Goal: Book appointment/travel/reservation

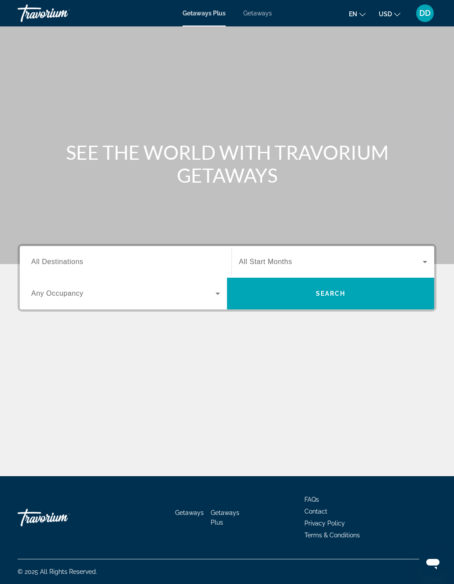
click at [52, 265] on span "All Destinations" at bounding box center [57, 261] width 52 height 7
click at [52, 265] on input "Destination All Destinations" at bounding box center [125, 262] width 189 height 11
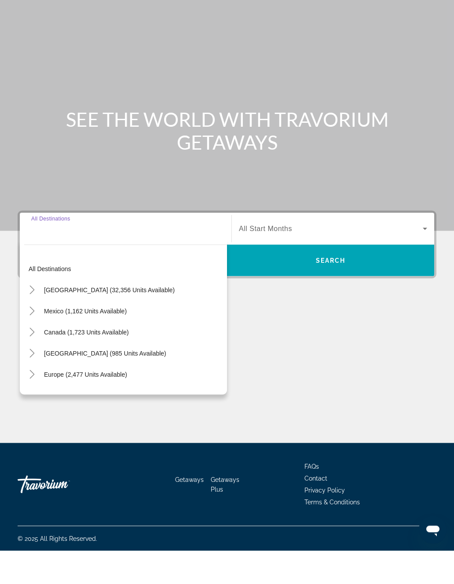
scroll to position [22, 0]
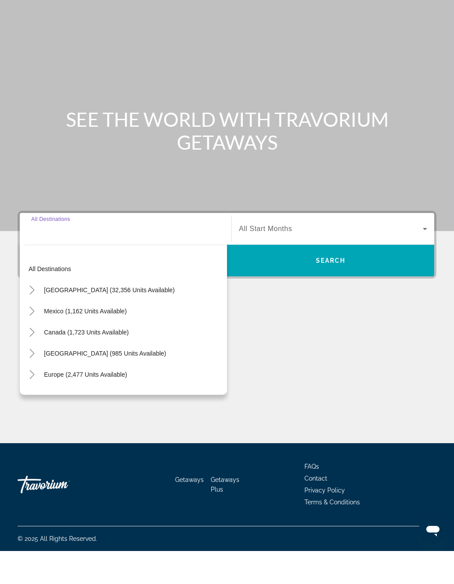
click at [59, 313] on span "Search widget" at bounding box center [110, 323] width 140 height 21
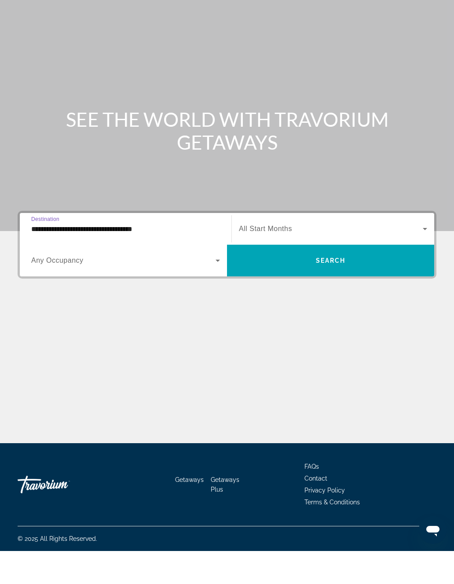
click at [43, 257] on input "**********" at bounding box center [125, 262] width 189 height 11
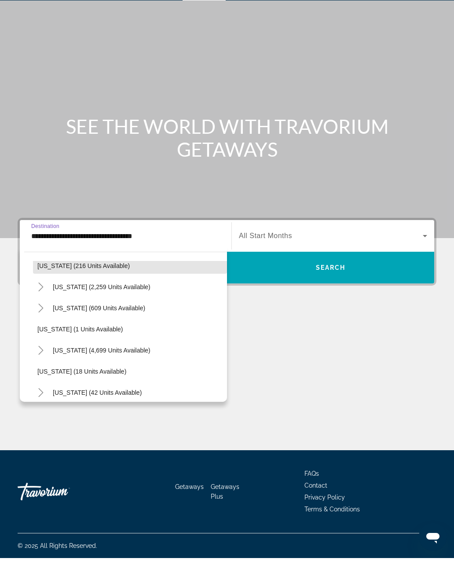
scroll to position [88, 0]
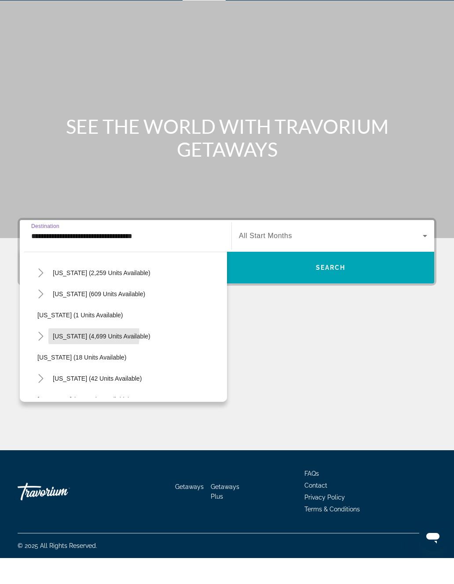
click at [72, 359] on span "[US_STATE] (4,699 units available)" at bounding box center [102, 362] width 98 height 7
type input "**********"
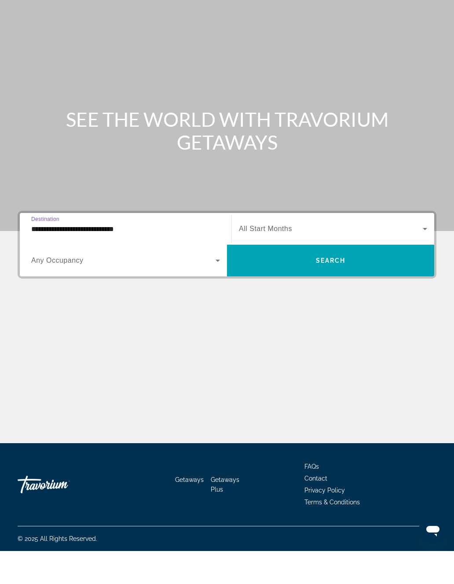
click at [250, 257] on span "Search widget" at bounding box center [331, 262] width 184 height 11
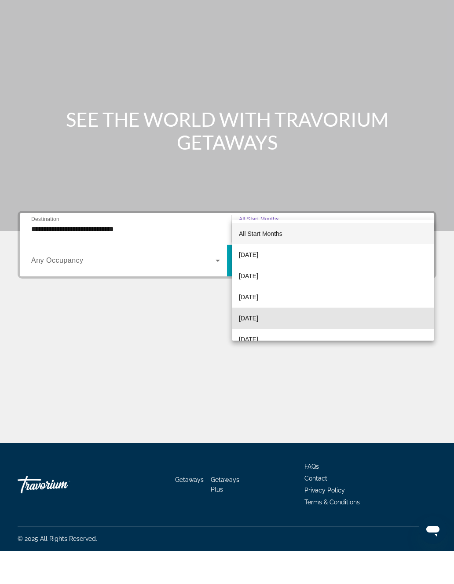
click at [257, 346] on span "[DATE]" at bounding box center [248, 351] width 19 height 11
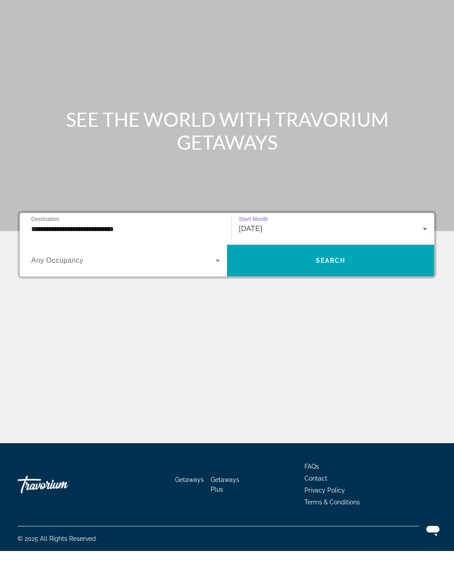
click at [271, 283] on span "Search widget" at bounding box center [330, 293] width 207 height 21
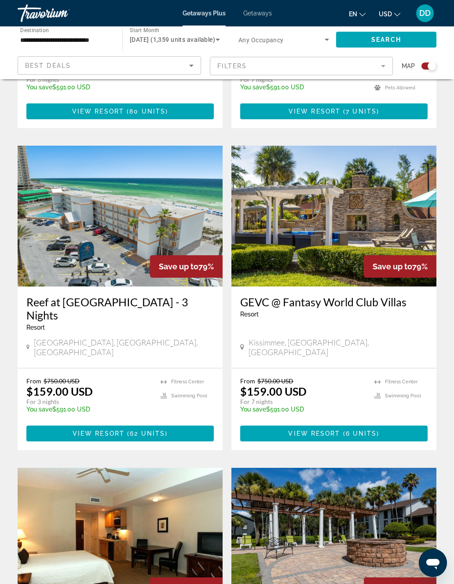
scroll to position [572, 0]
click at [329, 250] on img "Main content" at bounding box center [334, 216] width 205 height 141
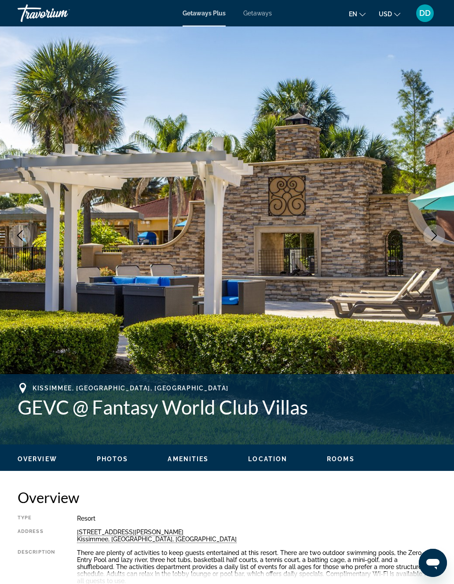
click at [437, 236] on icon "Next image" at bounding box center [434, 235] width 11 height 11
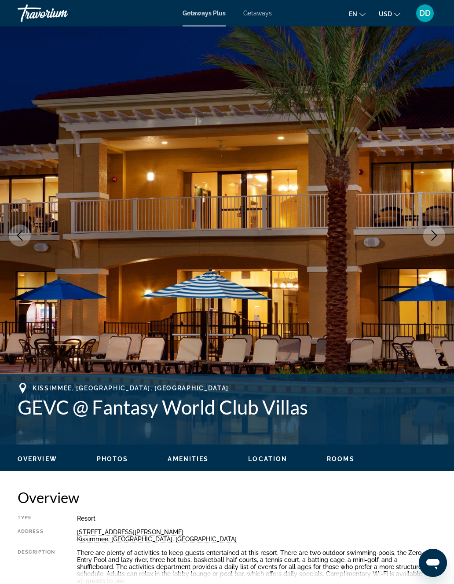
click at [430, 240] on icon "Next image" at bounding box center [434, 235] width 11 height 11
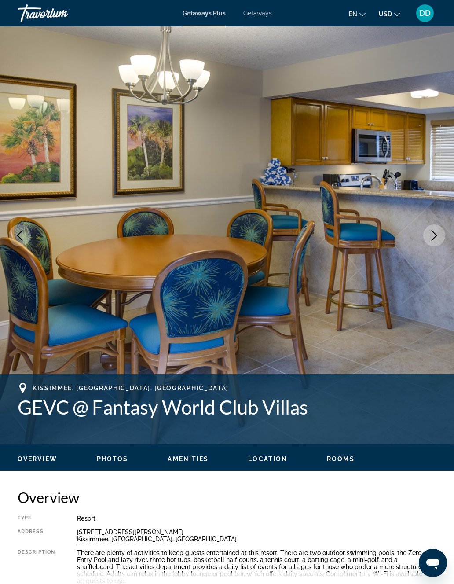
click at [431, 234] on icon "Next image" at bounding box center [434, 235] width 11 height 11
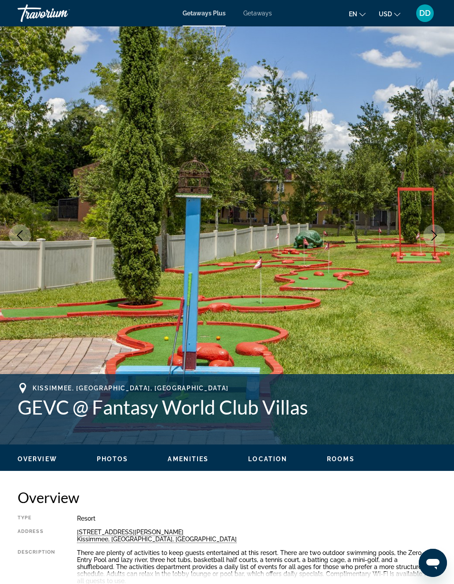
click at [427, 236] on button "Next image" at bounding box center [434, 235] width 22 height 22
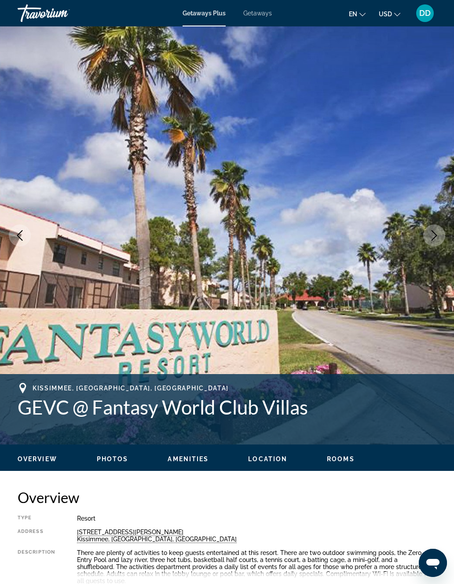
click at [427, 237] on button "Next image" at bounding box center [434, 235] width 22 height 22
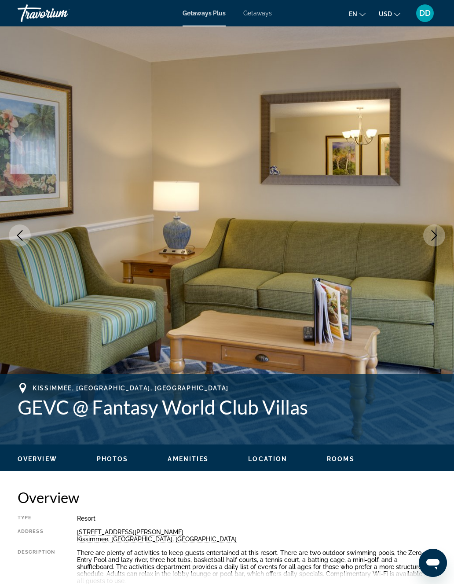
click at [428, 239] on button "Next image" at bounding box center [434, 235] width 22 height 22
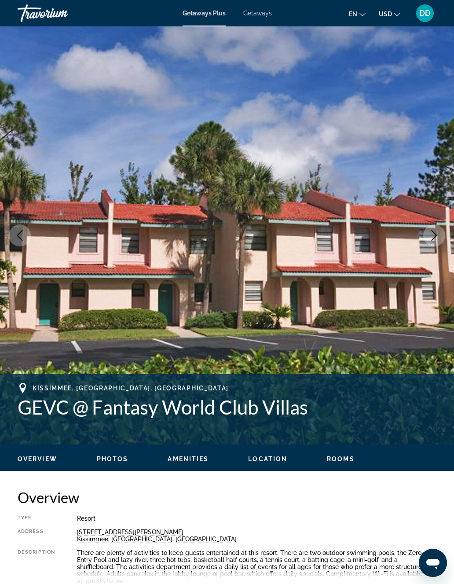
click at [428, 239] on button "Next image" at bounding box center [434, 235] width 22 height 22
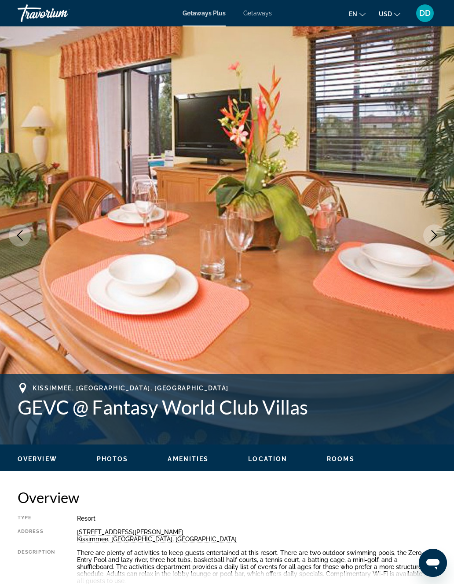
click at [428, 243] on button "Next image" at bounding box center [434, 235] width 22 height 22
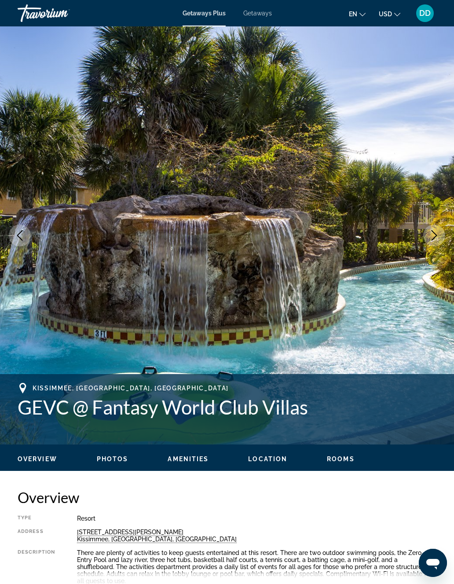
click at [428, 243] on button "Next image" at bounding box center [434, 235] width 22 height 22
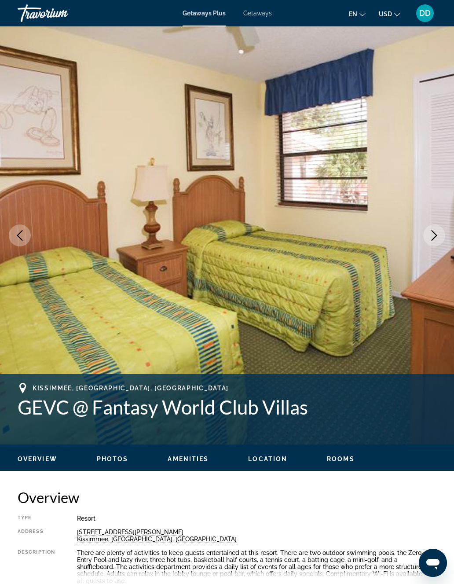
click at [429, 244] on button "Next image" at bounding box center [434, 235] width 22 height 22
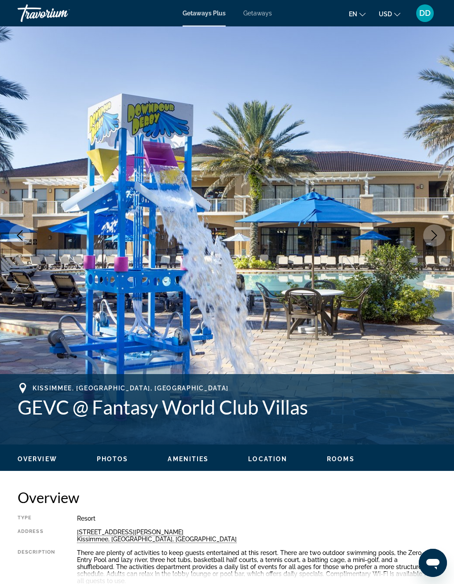
click at [428, 242] on button "Next image" at bounding box center [434, 235] width 22 height 22
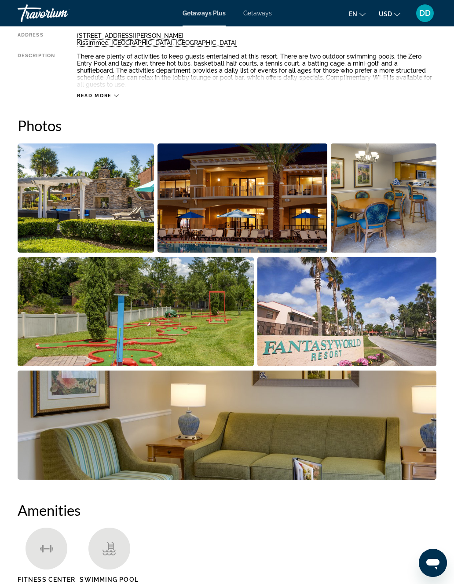
scroll to position [496, 0]
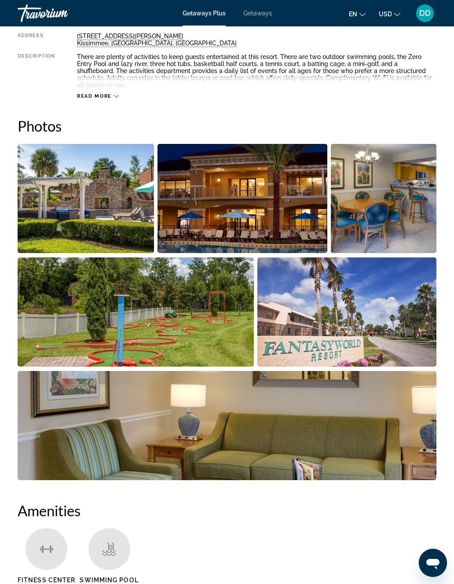
click at [167, 326] on img "Open full-screen image slider" at bounding box center [136, 311] width 236 height 109
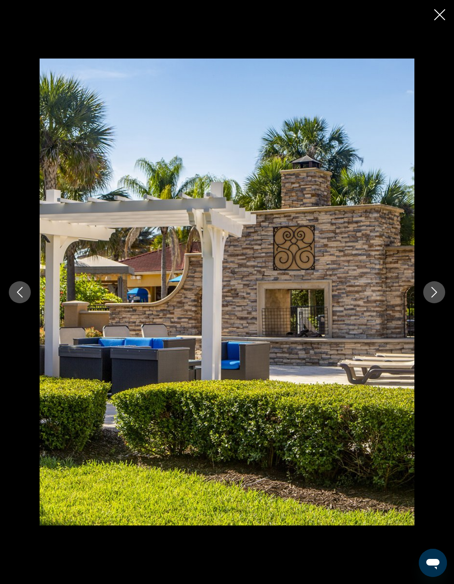
click at [434, 293] on icon "Next image" at bounding box center [434, 292] width 11 height 11
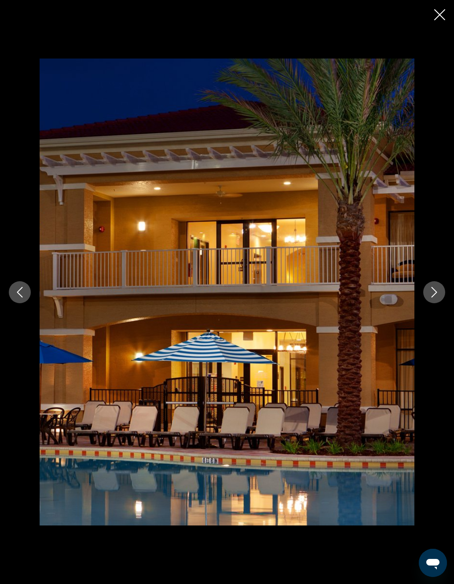
click at [436, 299] on button "Next image" at bounding box center [434, 292] width 22 height 22
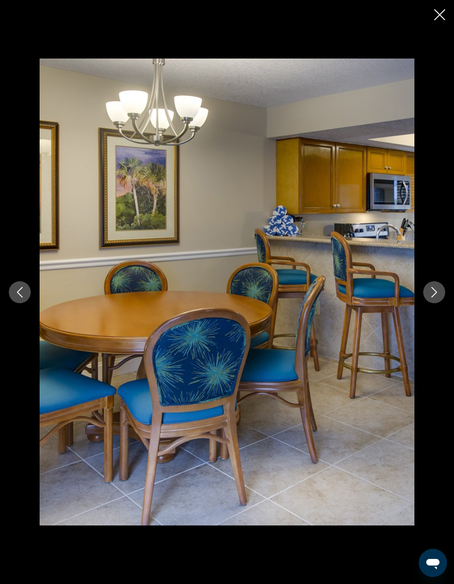
click at [439, 299] on button "Next image" at bounding box center [434, 292] width 22 height 22
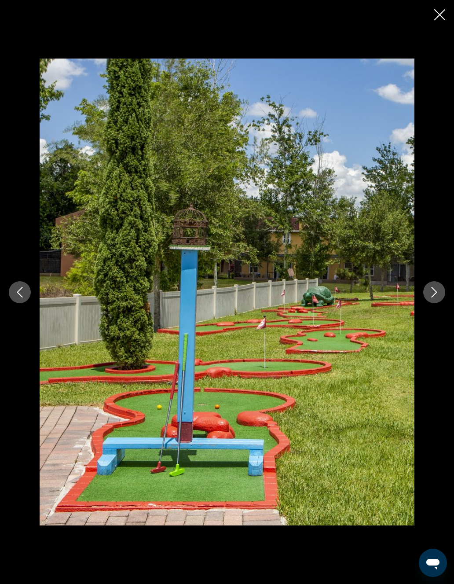
click at [440, 296] on button "Next image" at bounding box center [434, 292] width 22 height 22
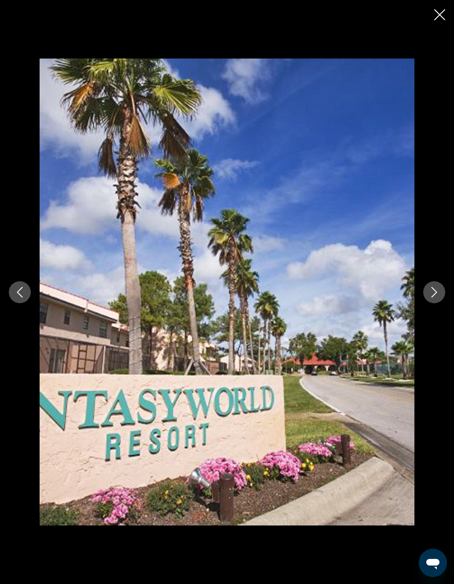
click at [444, 296] on button "Next image" at bounding box center [434, 292] width 22 height 22
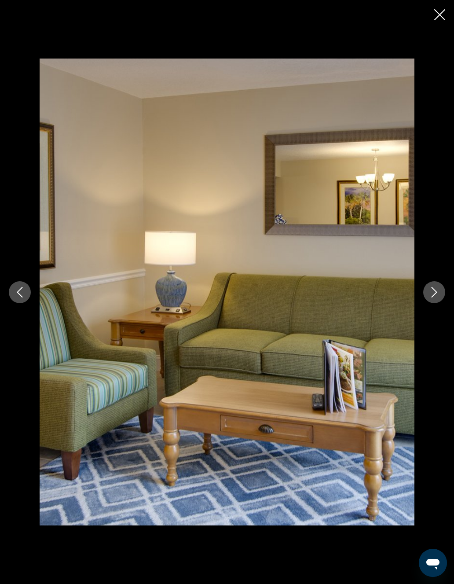
click at [443, 298] on button "Next image" at bounding box center [434, 292] width 22 height 22
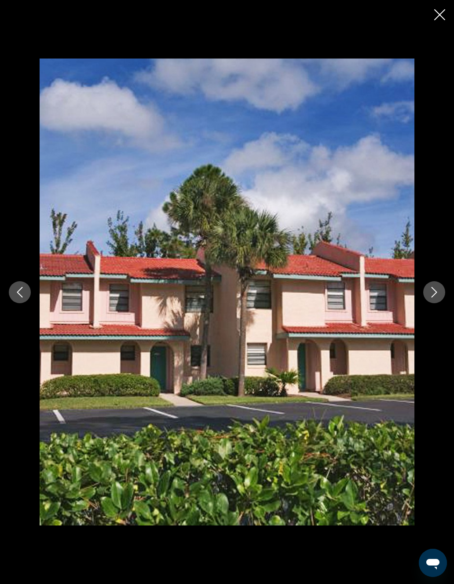
click at [445, 295] on button "Next image" at bounding box center [434, 292] width 22 height 22
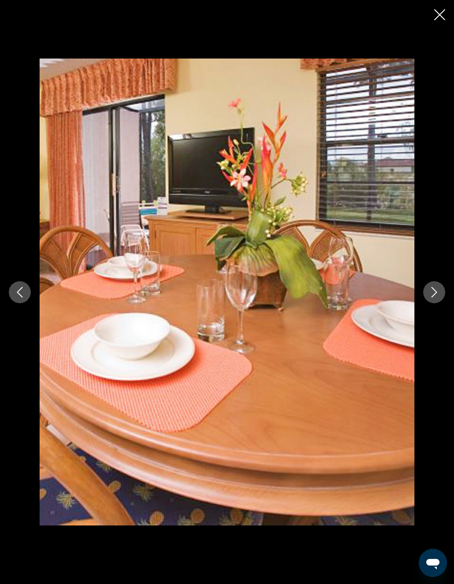
click at [442, 295] on button "Next image" at bounding box center [434, 292] width 22 height 22
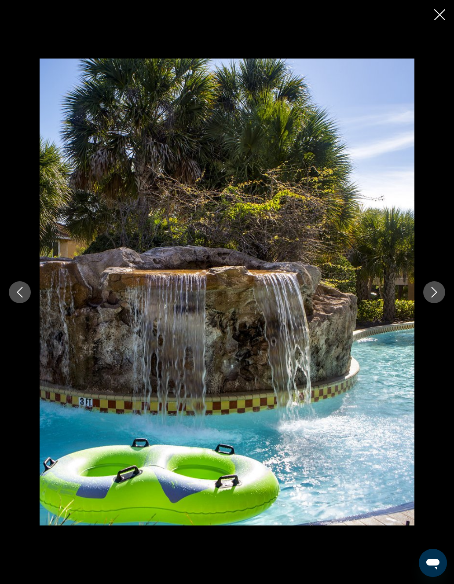
click at [442, 298] on button "Next image" at bounding box center [434, 292] width 22 height 22
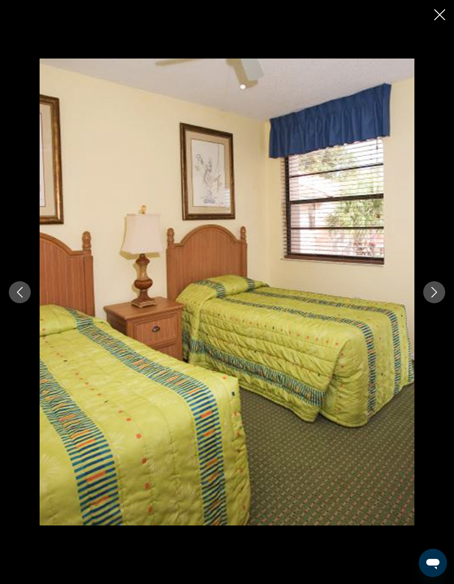
click at [15, 301] on button "Previous image" at bounding box center [20, 292] width 22 height 22
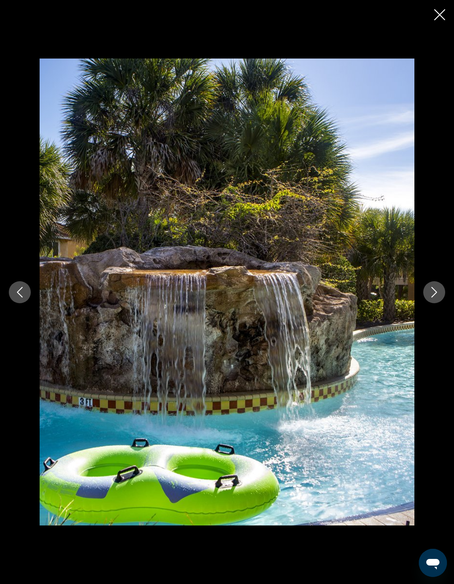
click at [430, 290] on icon "Next image" at bounding box center [434, 292] width 11 height 11
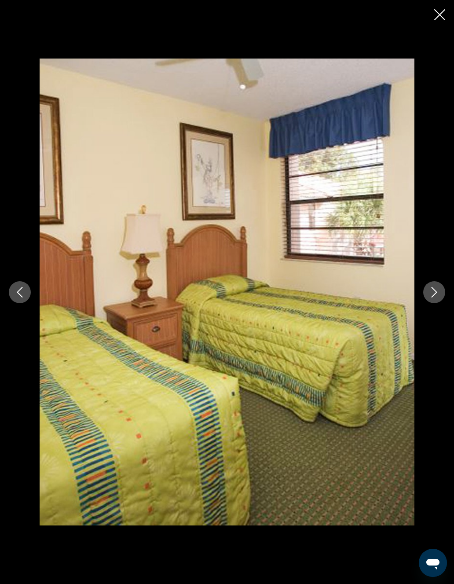
click at [427, 287] on button "Next image" at bounding box center [434, 292] width 22 height 22
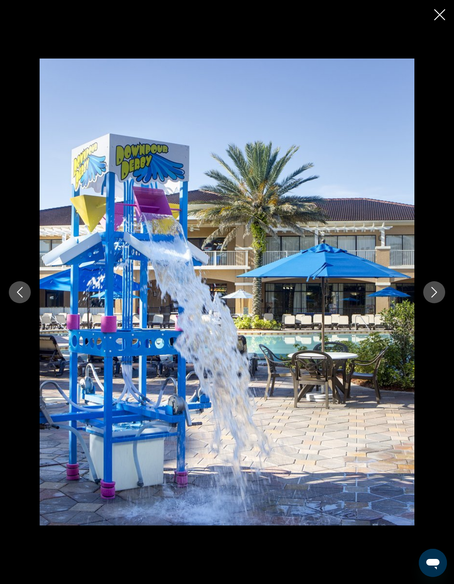
click at [430, 287] on icon "Next image" at bounding box center [434, 292] width 11 height 11
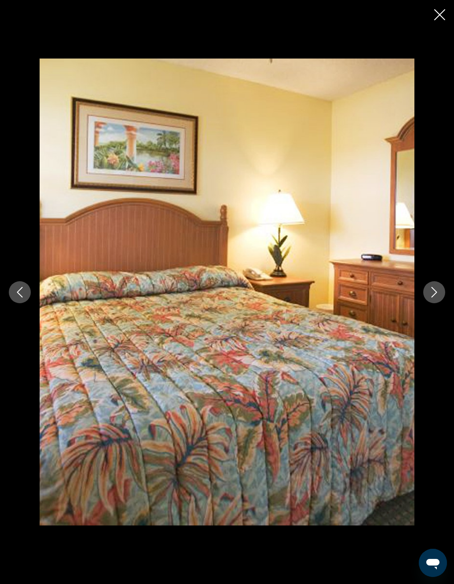
click at [432, 285] on button "Next image" at bounding box center [434, 292] width 22 height 22
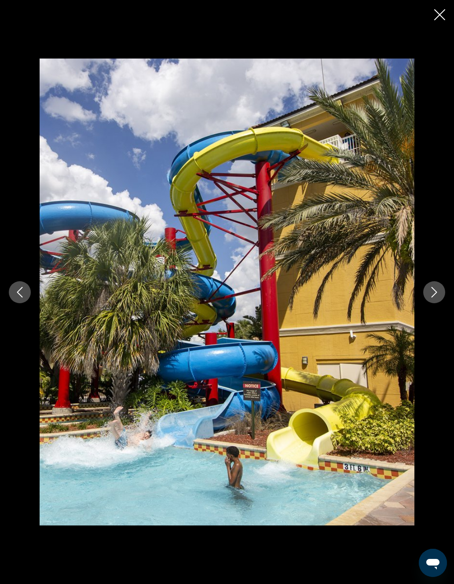
click at [437, 287] on icon "Next image" at bounding box center [434, 292] width 11 height 11
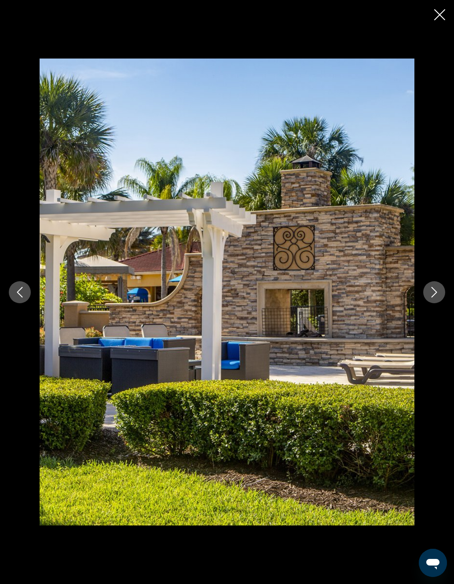
click at [23, 295] on icon "Previous image" at bounding box center [20, 292] width 11 height 11
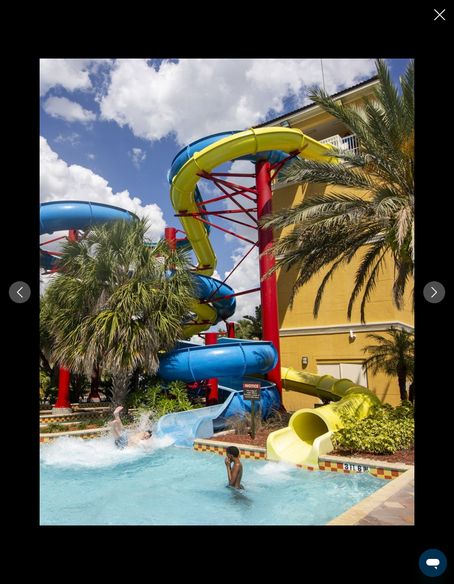
click at [427, 299] on button "Next image" at bounding box center [434, 292] width 22 height 22
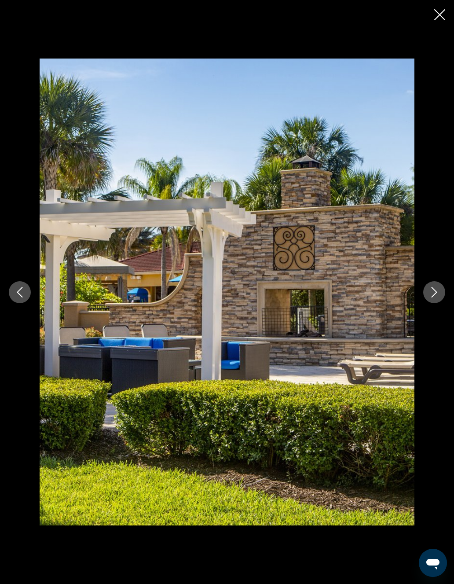
scroll to position [0, 0]
